Goal: Task Accomplishment & Management: Complete application form

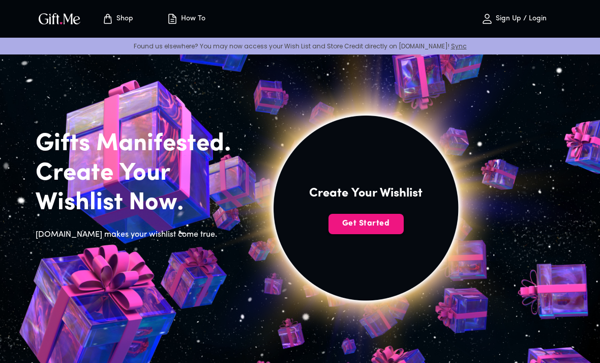
click at [370, 222] on span "Get Started" at bounding box center [366, 223] width 75 height 11
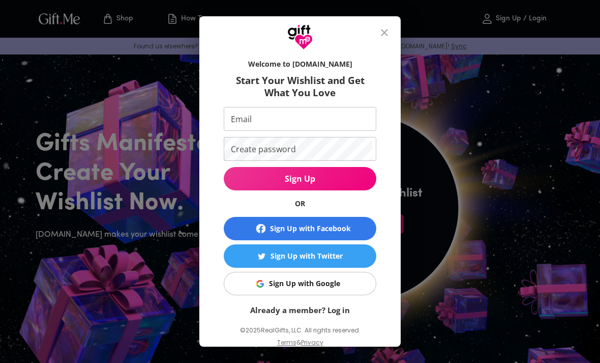
click at [344, 279] on span "Sign Up with Google" at bounding box center [298, 283] width 140 height 11
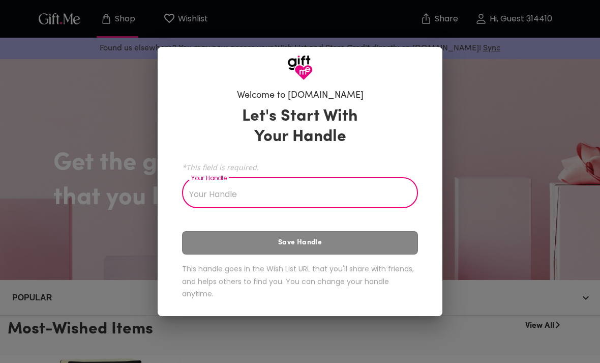
click at [312, 200] on input "Your Handle" at bounding box center [294, 194] width 225 height 28
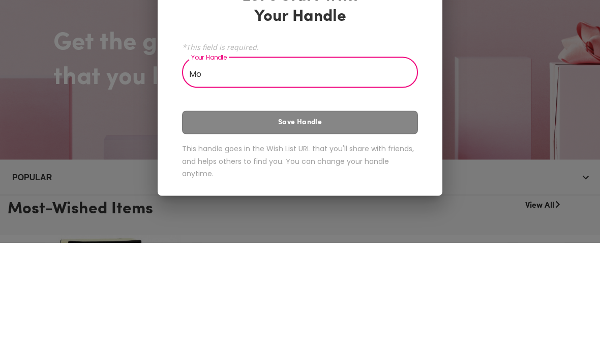
click at [368, 122] on div "Let's Start With Your Handle *This field is required. Your Handle Mo Your Handl…" at bounding box center [300, 205] width 236 height 206
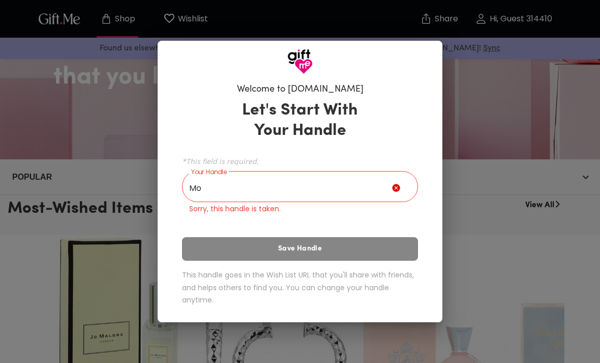
click at [348, 187] on input "Mo" at bounding box center [287, 188] width 210 height 28
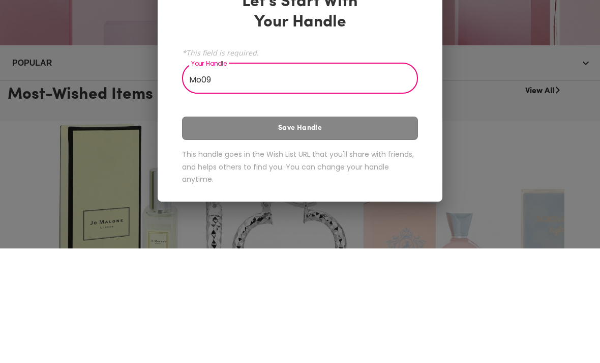
type input "Mo09"
click at [390, 128] on div "Let's Start With Your Handle *This field is required. Your Handle Mo09 Your Han…" at bounding box center [300, 205] width 236 height 206
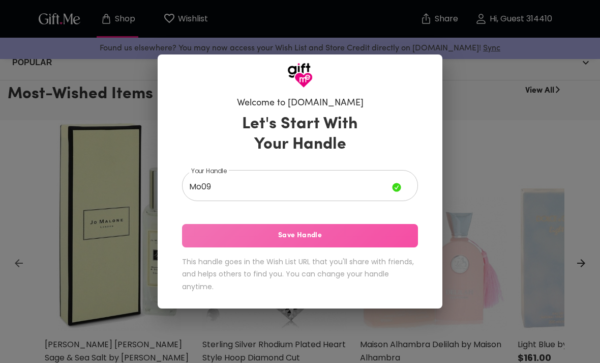
click at [364, 234] on span "Save Handle" at bounding box center [300, 235] width 236 height 11
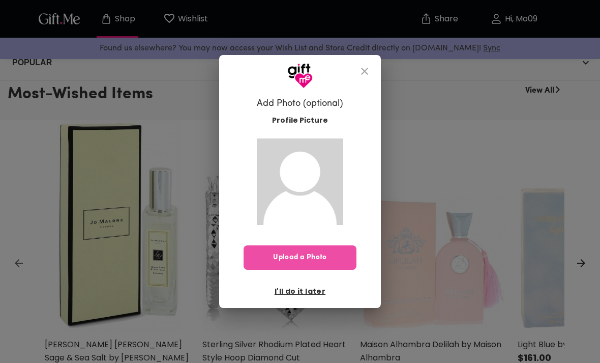
click at [316, 219] on img at bounding box center [300, 181] width 86 height 86
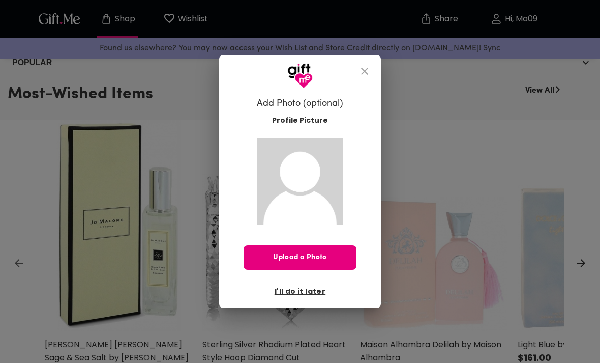
click at [309, 295] on span "I'll do it later" at bounding box center [300, 290] width 51 height 11
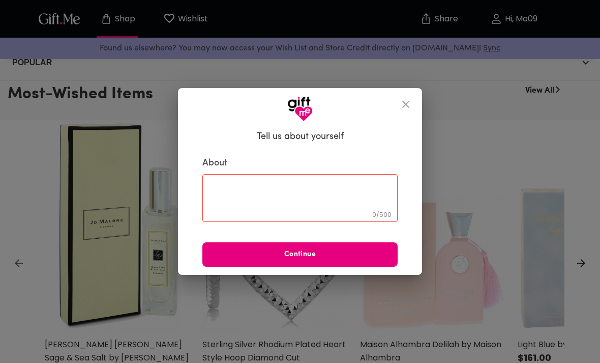
click at [403, 109] on icon "close" at bounding box center [406, 104] width 12 height 12
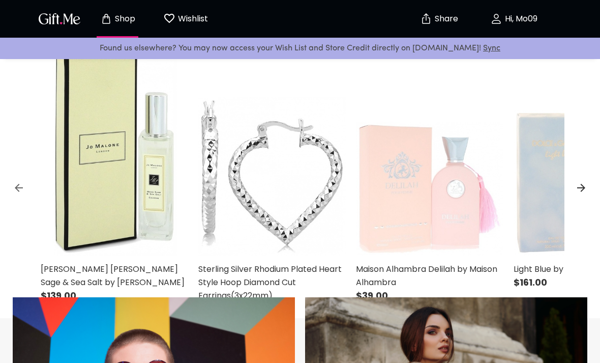
scroll to position [297, 0]
